Goal: Information Seeking & Learning: Understand process/instructions

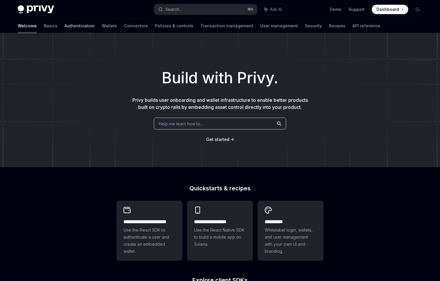
click at [64, 27] on link "Authentication" at bounding box center [79, 26] width 30 height 14
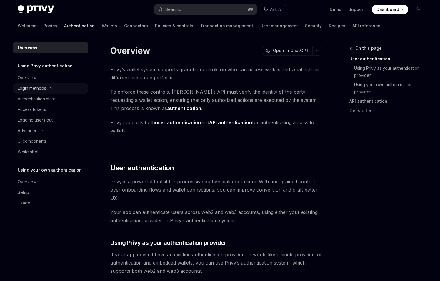
click at [48, 90] on div "Login methods" at bounding box center [50, 88] width 75 height 11
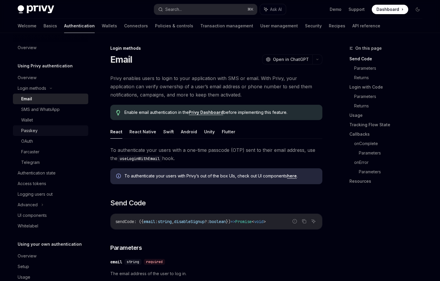
scroll to position [13, 0]
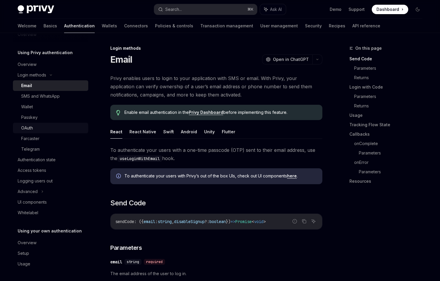
click at [40, 131] on div "OAuth" at bounding box center [52, 127] width 63 height 7
type textarea "*"
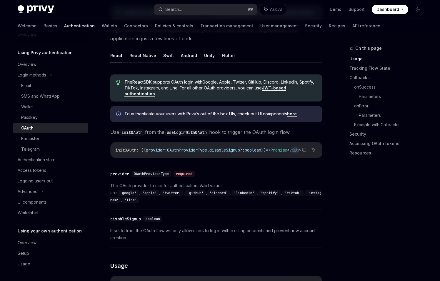
scroll to position [217, 0]
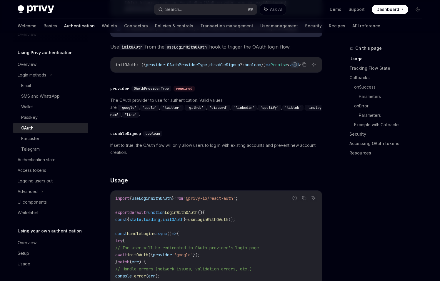
drag, startPoint x: 262, startPoint y: 72, endPoint x: 268, endPoint y: 72, distance: 5.9
click at [268, 72] on div "initOAuth : ({ provider : OAuthProviderType , disableSignup ?: boolean }) => Pr…" at bounding box center [216, 64] width 211 height 15
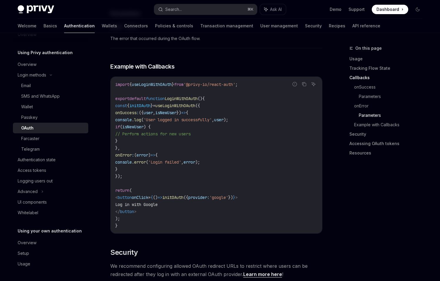
scroll to position [1019, 0]
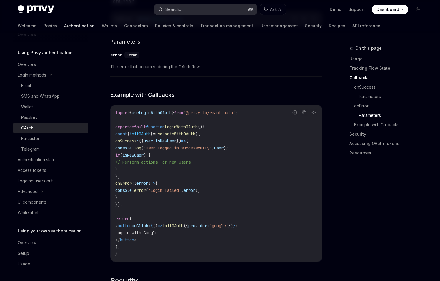
click at [174, 11] on div "Search..." at bounding box center [173, 9] width 16 height 7
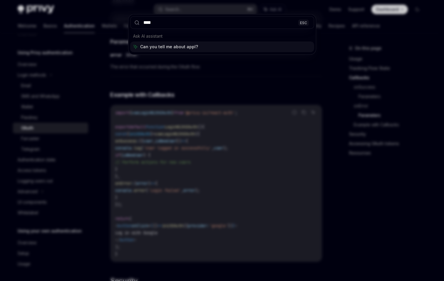
type input "*****"
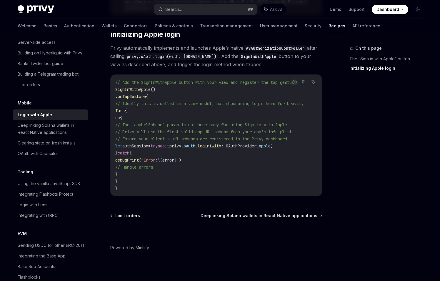
scroll to position [306, 0]
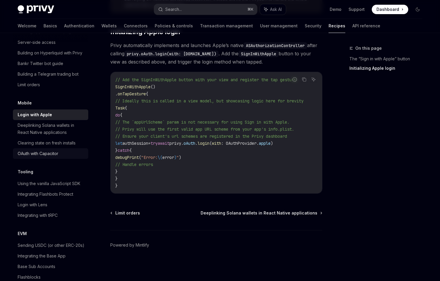
click at [61, 157] on div "OAuth with Capacitor" at bounding box center [51, 153] width 67 height 7
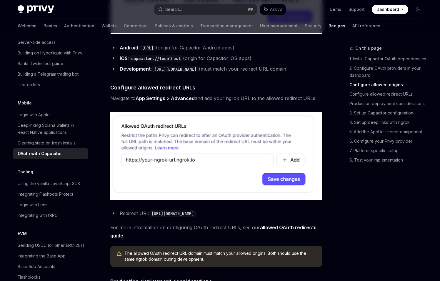
scroll to position [464, 0]
click at [159, 101] on strong "App Settings > Advanced" at bounding box center [164, 98] width 59 height 6
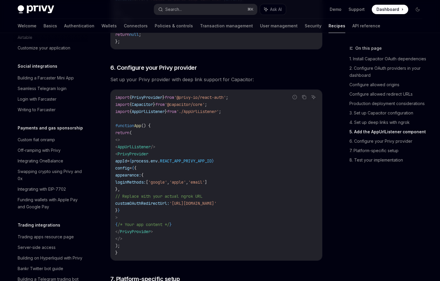
scroll to position [375, 0]
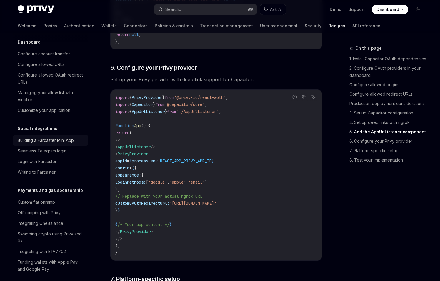
click at [54, 145] on link "Building a Farcaster Mini App" at bounding box center [50, 140] width 75 height 11
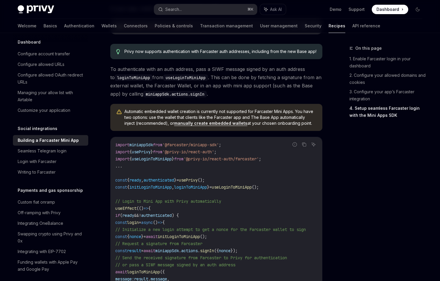
scroll to position [578, 0]
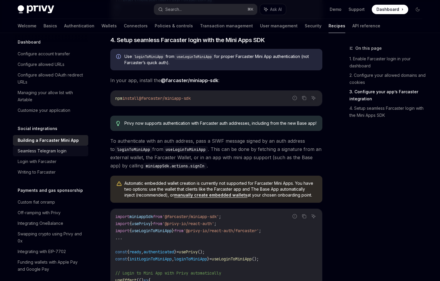
click at [57, 154] on div "Seamless Telegram login" at bounding box center [42, 150] width 49 height 7
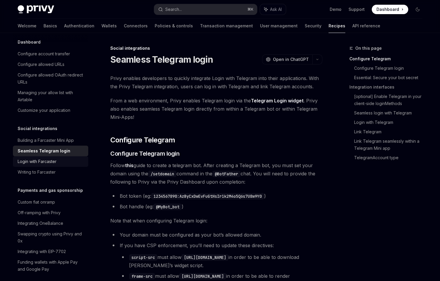
click at [58, 167] on link "Login with Farcaster" at bounding box center [50, 161] width 75 height 11
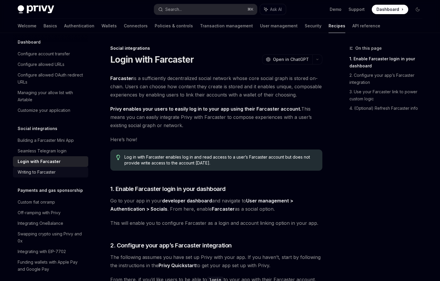
click at [58, 175] on div "Writing to Farcaster" at bounding box center [51, 171] width 67 height 7
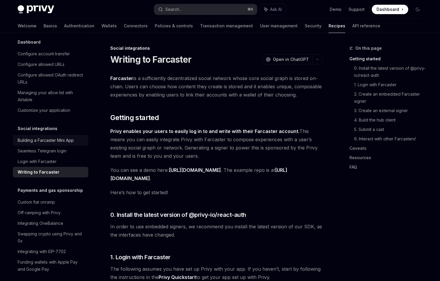
click at [69, 144] on div "Building a Farcaster Mini App" at bounding box center [46, 140] width 56 height 7
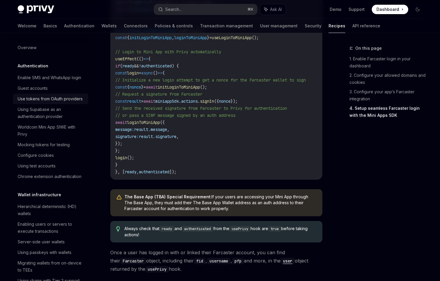
click at [58, 101] on link "Use tokens from OAuth providers" at bounding box center [50, 98] width 75 height 11
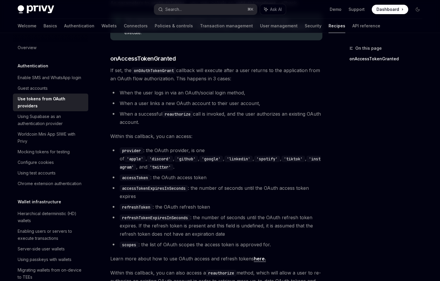
scroll to position [302, 0]
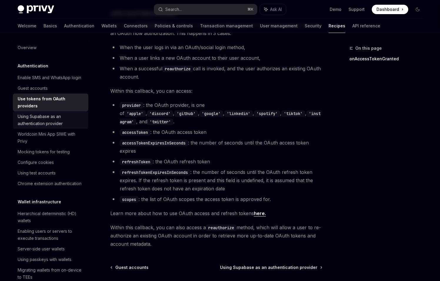
click at [68, 125] on div "Using Supabase as an authentication provider" at bounding box center [51, 120] width 67 height 14
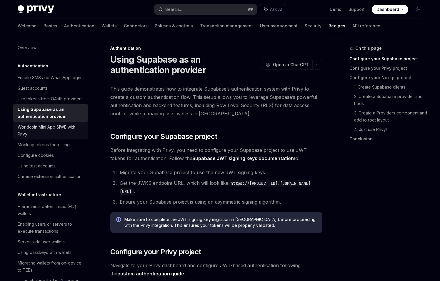
click at [63, 138] on div "Worldcoin Mini App SIWE with Privy" at bounding box center [51, 130] width 67 height 14
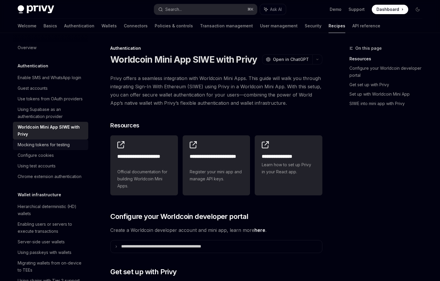
click at [61, 148] on div "Mocking tokens for testing" at bounding box center [44, 144] width 52 height 7
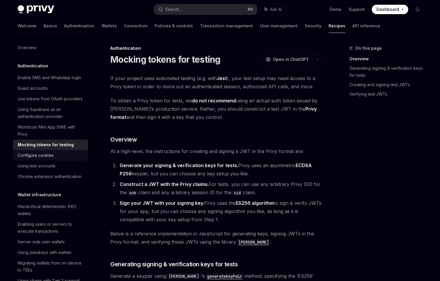
click at [57, 159] on div "Configure cookies" at bounding box center [51, 155] width 67 height 7
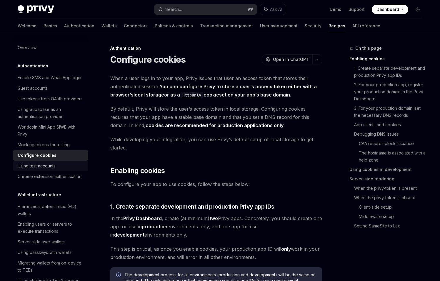
click at [52, 171] on link "Using test accounts" at bounding box center [50, 165] width 75 height 11
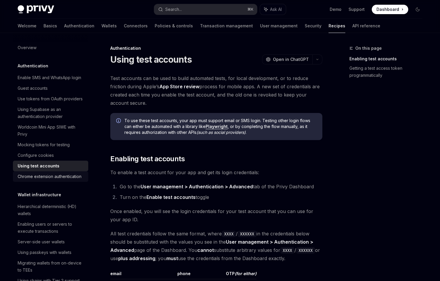
click at [45, 180] on div "Chrome extension authentication" at bounding box center [50, 176] width 64 height 7
type textarea "*"
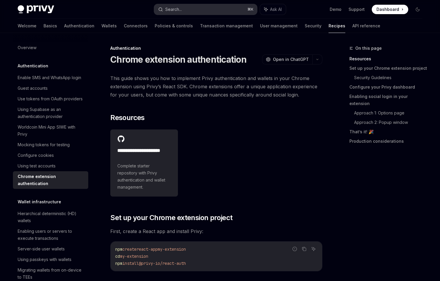
click at [219, 5] on button "Search... ⌘ K" at bounding box center [205, 9] width 103 height 11
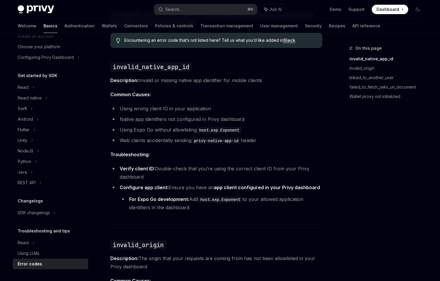
scroll to position [51, 0]
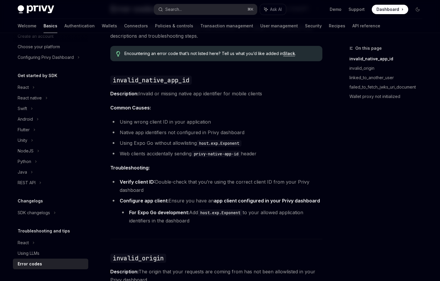
click at [315, 93] on span "Description: Invalid or missing native app identifier for mobile clients" at bounding box center [216, 93] width 212 height 8
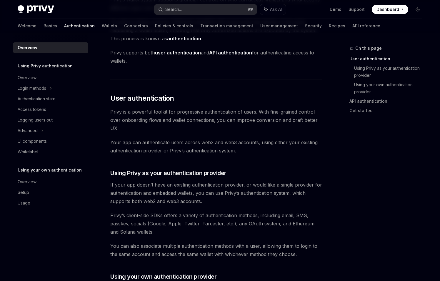
scroll to position [33, 0]
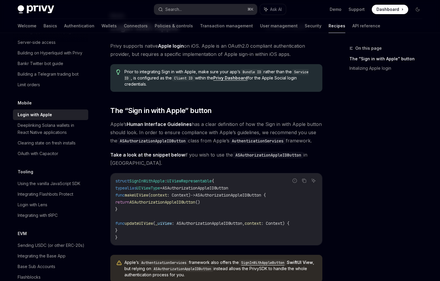
scroll to position [57, 0]
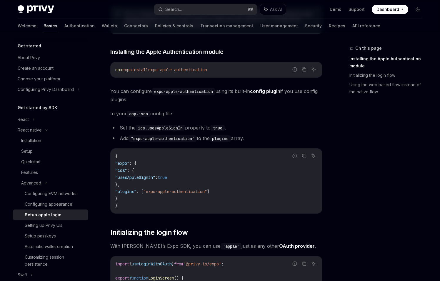
scroll to position [102, 0]
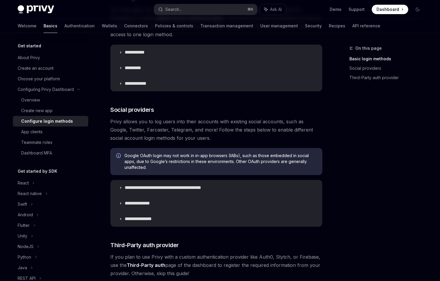
scroll to position [151, 0]
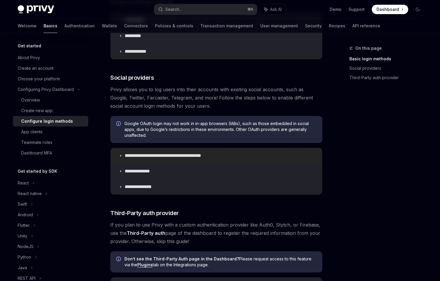
click at [166, 158] on summary "**********" at bounding box center [216, 155] width 211 height 15
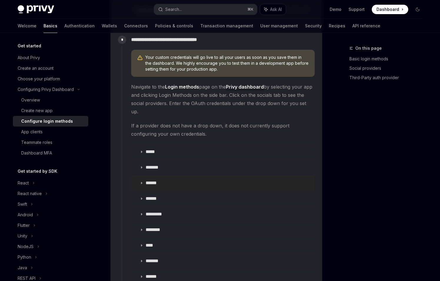
scroll to position [670, 0]
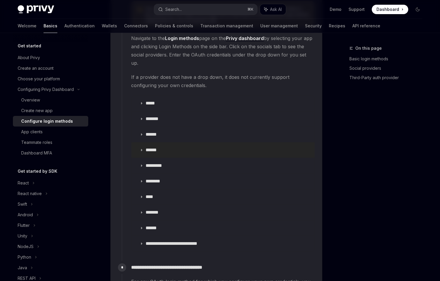
click at [143, 148] on icon at bounding box center [142, 150] width 4 height 4
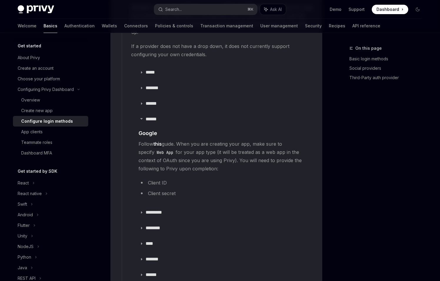
scroll to position [700, 0]
click at [150, 67] on summary "*****" at bounding box center [222, 72] width 183 height 15
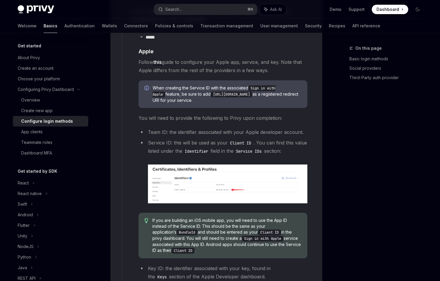
scroll to position [739, 0]
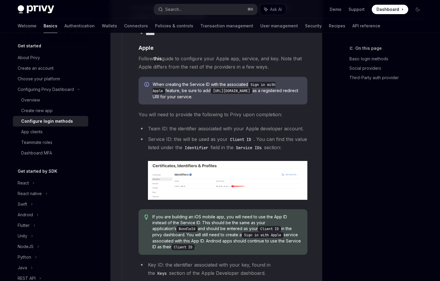
click at [195, 165] on img at bounding box center [227, 180] width 159 height 39
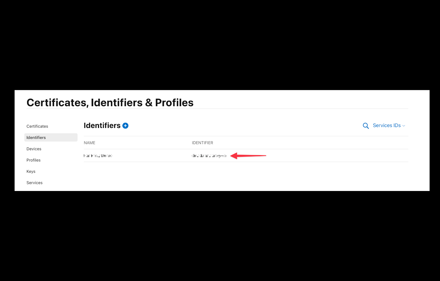
click at [276, 60] on div at bounding box center [220, 140] width 440 height 281
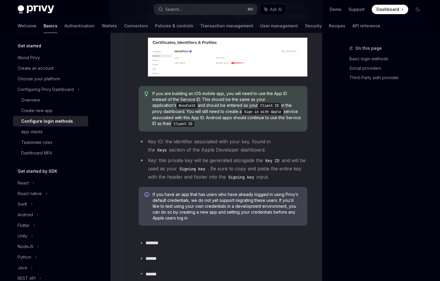
scroll to position [786, 0]
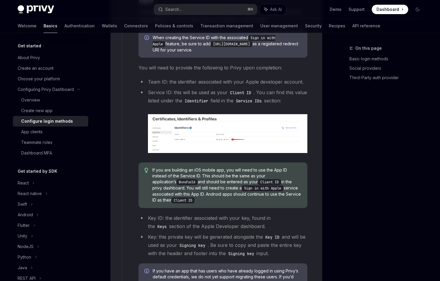
click at [200, 242] on code "Signing key" at bounding box center [192, 245] width 31 height 6
drag, startPoint x: 216, startPoint y: 235, endPoint x: 292, endPoint y: 242, distance: 76.5
click at [292, 242] on li "Key: this private key will be generated alongside the Key ID and will be used a…" at bounding box center [222, 244] width 169 height 25
click at [295, 242] on li "Key: this private key will be generated alongside the Key ID and will be used a…" at bounding box center [222, 244] width 169 height 25
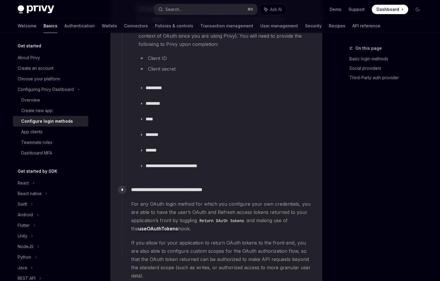
scroll to position [1175, 0]
